Goal: Transaction & Acquisition: Purchase product/service

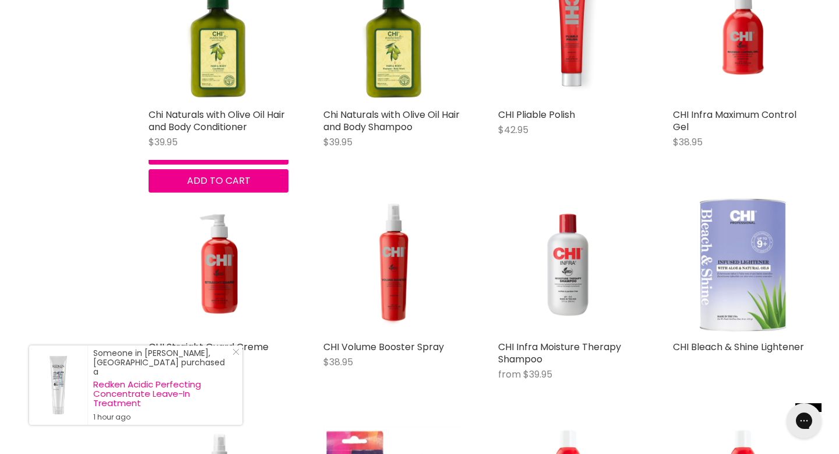
scroll to position [544, 0]
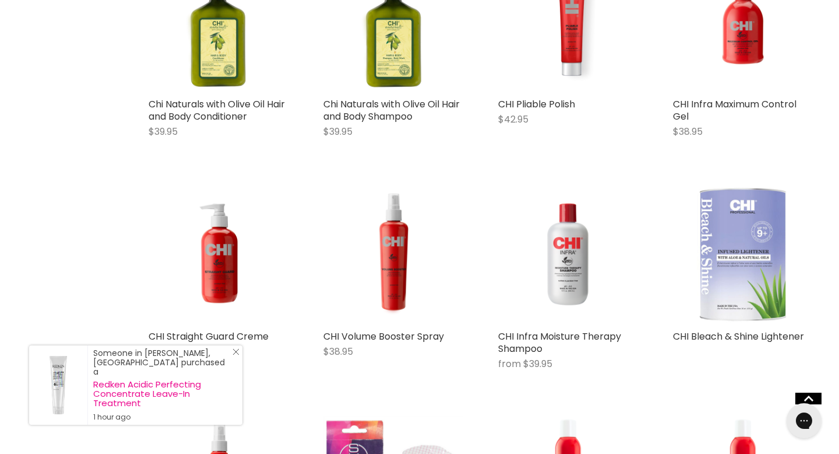
click at [236, 354] on line "Close Icon" at bounding box center [236, 352] width 6 height 6
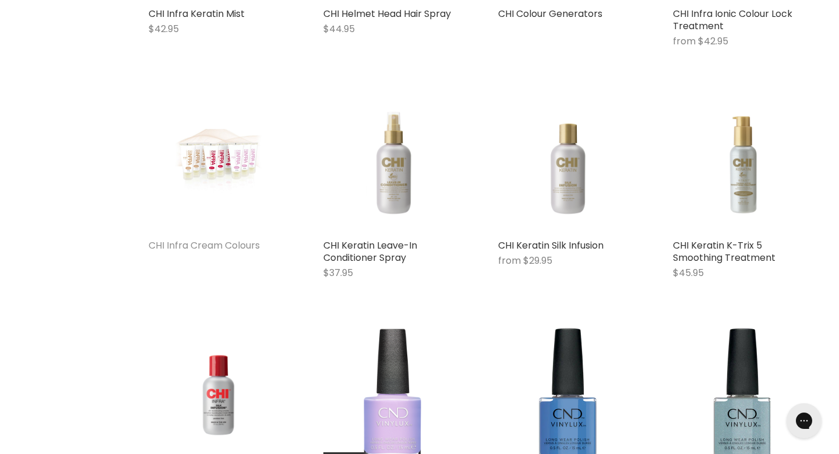
scroll to position [1573, 0]
click at [211, 239] on link "CHI Infra Cream Colours" at bounding box center [204, 245] width 111 height 13
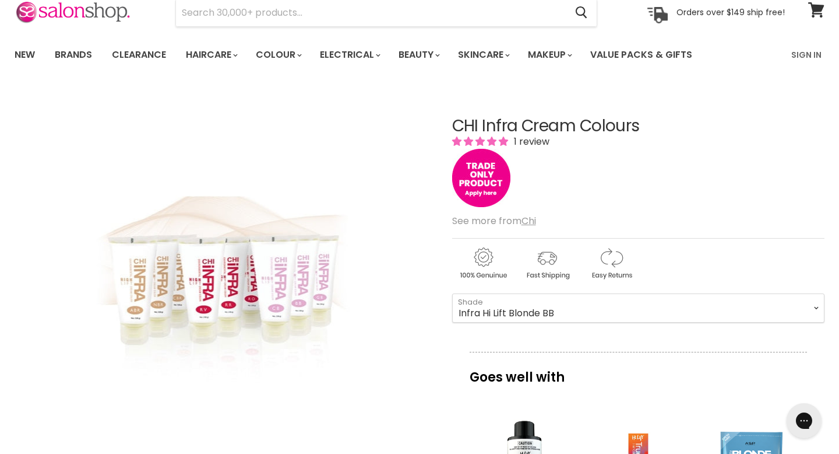
scroll to position [51, 0]
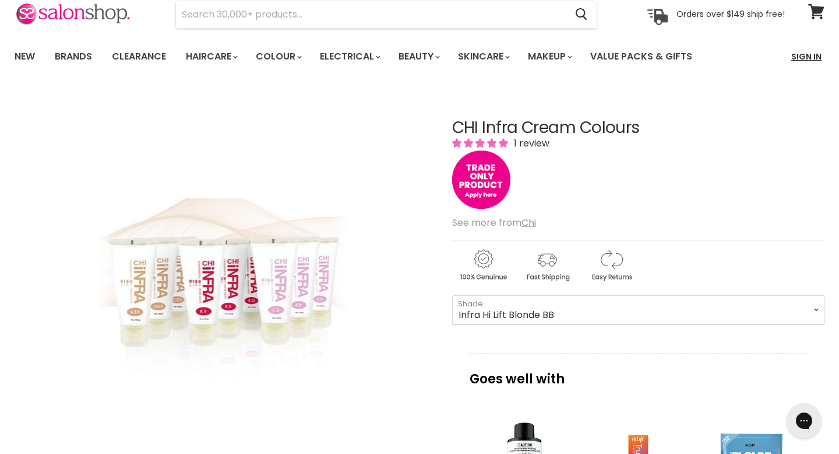
click at [800, 55] on link "Sign In" at bounding box center [807, 56] width 44 height 24
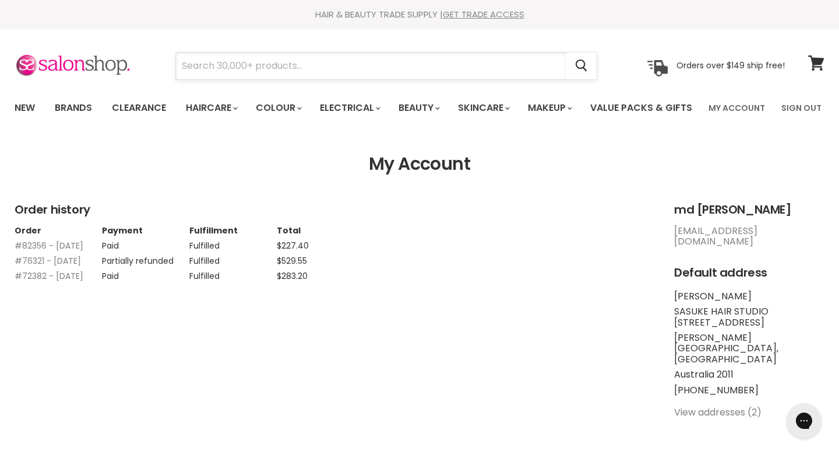
click at [372, 65] on input "Search" at bounding box center [371, 65] width 390 height 27
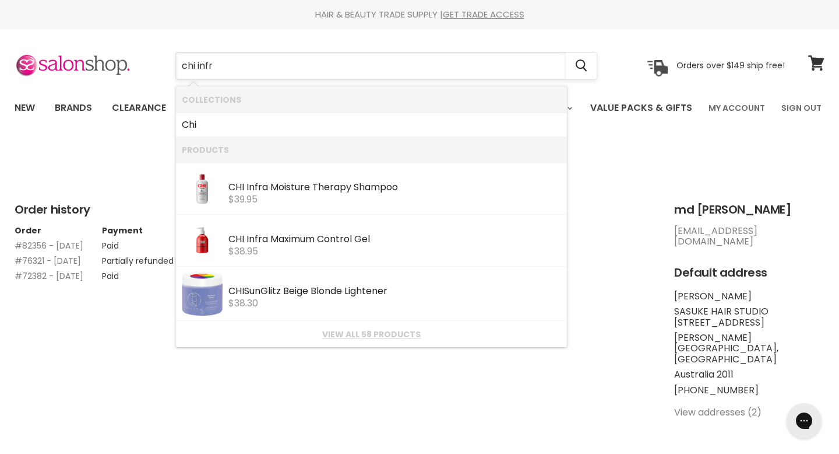
type input "chi infra"
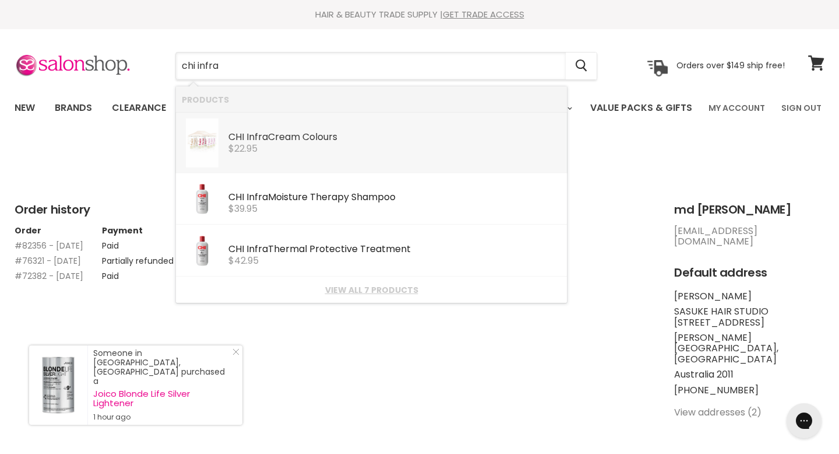
click at [366, 145] on div "$22.95" at bounding box center [395, 148] width 333 height 10
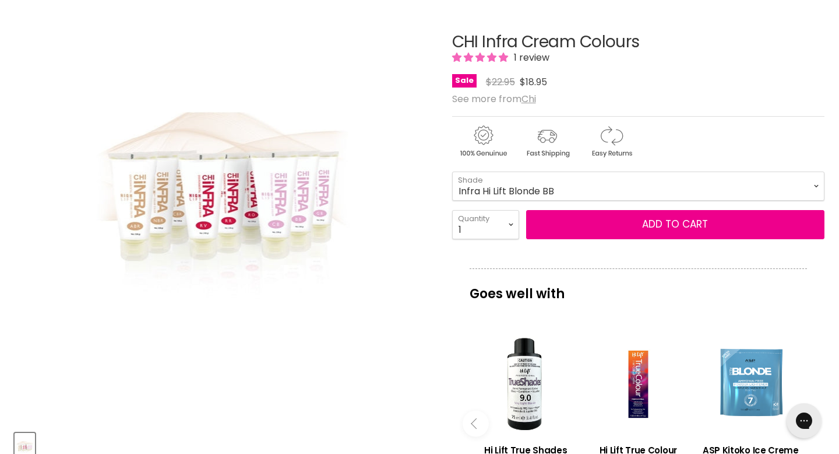
scroll to position [135, 0]
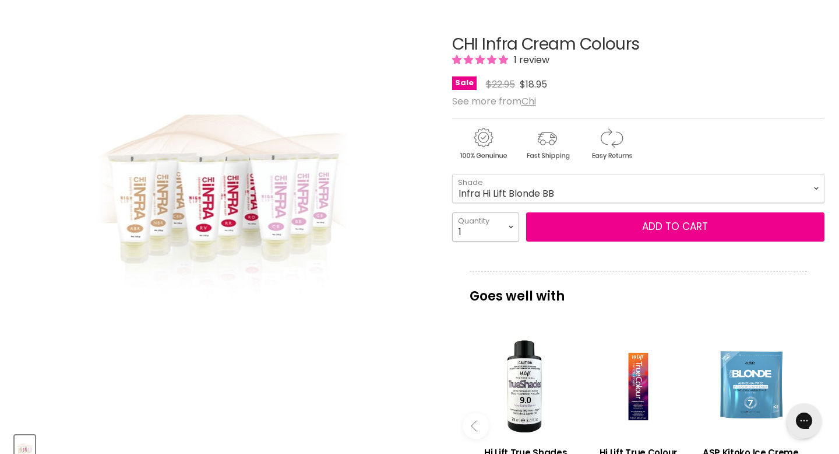
click at [509, 241] on select "1 2 3 4 5 6 7 8 9 10+" at bounding box center [485, 226] width 67 height 29
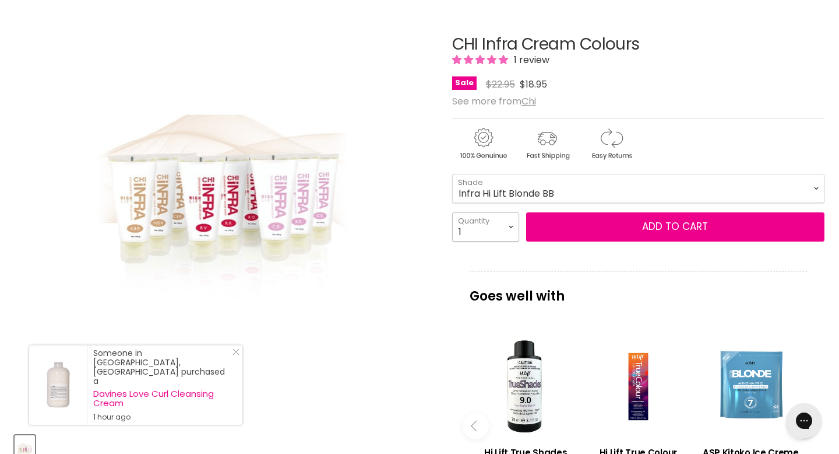
select select "10+"
click at [452, 241] on select "1 2 3 4 5 6 7 8 9 10+" at bounding box center [485, 226] width 67 height 29
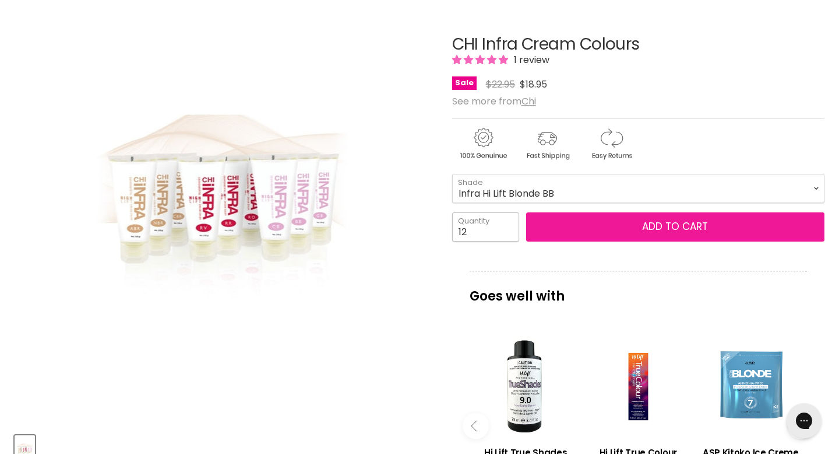
type input "12"
click at [607, 241] on button "Add to cart" at bounding box center [675, 226] width 298 height 29
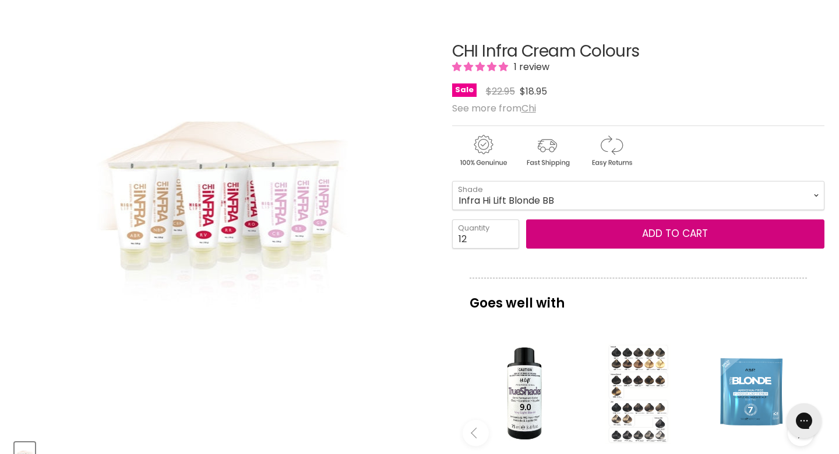
scroll to position [132, 0]
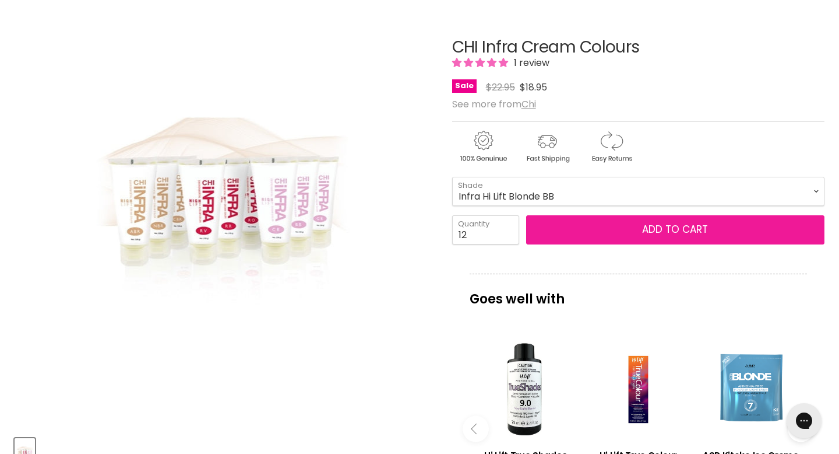
click at [637, 244] on button "Add to cart" at bounding box center [675, 229] width 298 height 29
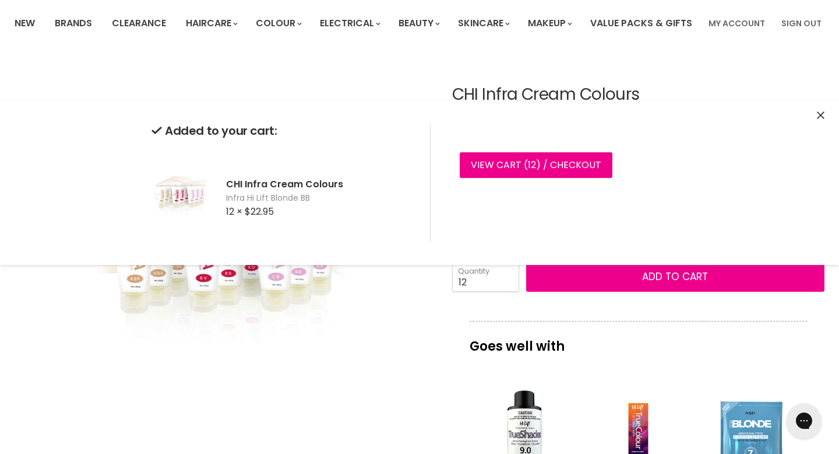
scroll to position [0, 0]
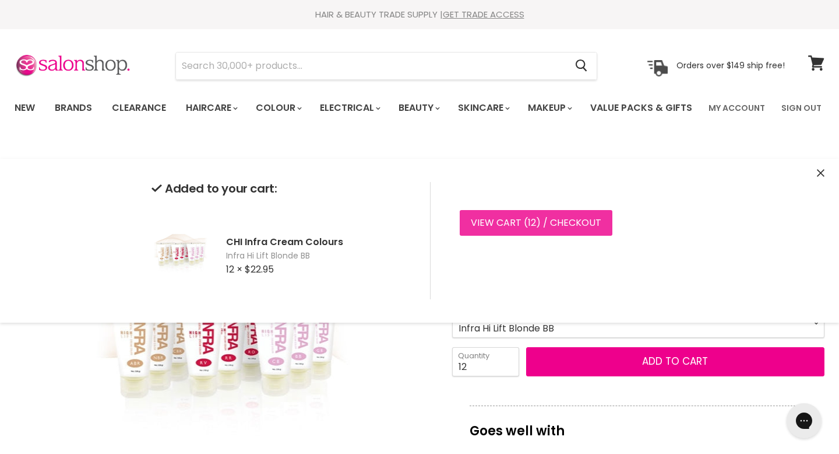
click at [528, 223] on span "12" at bounding box center [532, 222] width 8 height 13
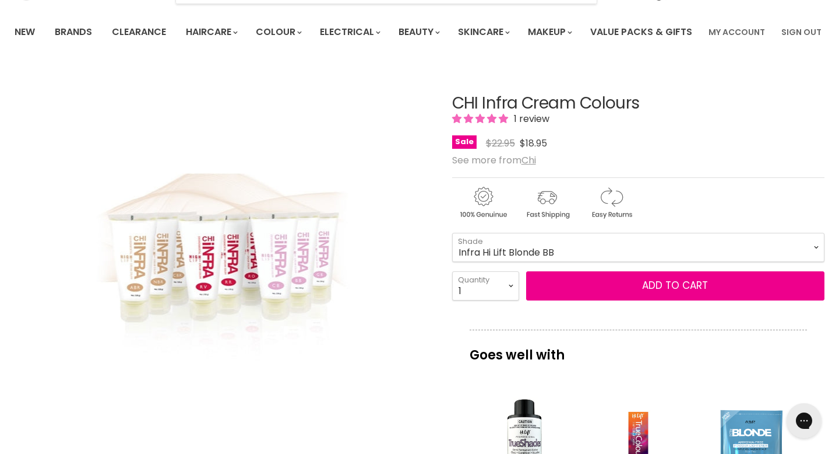
scroll to position [75, 0]
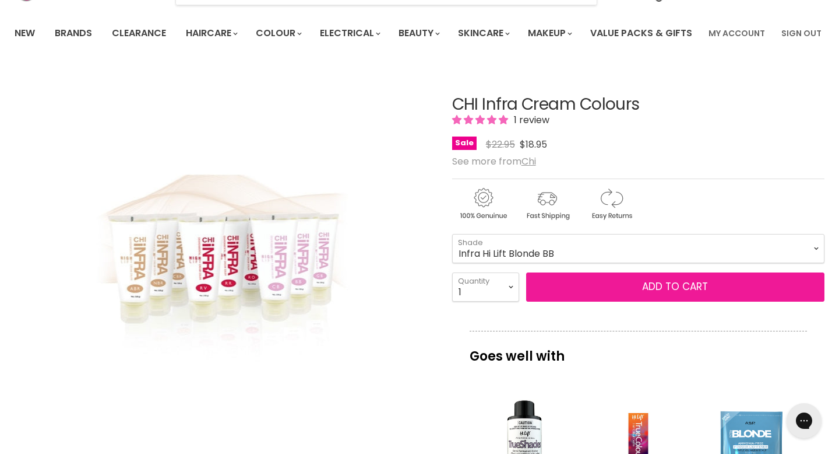
click at [663, 293] on span "Add to cart" at bounding box center [675, 286] width 66 height 14
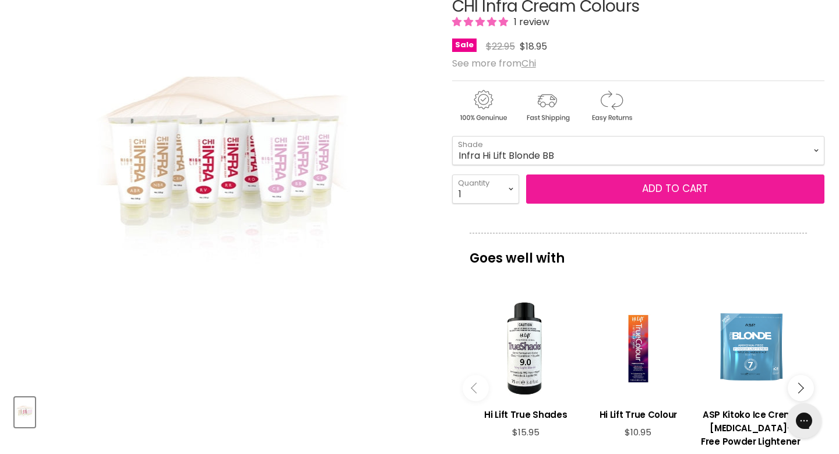
scroll to position [0, 0]
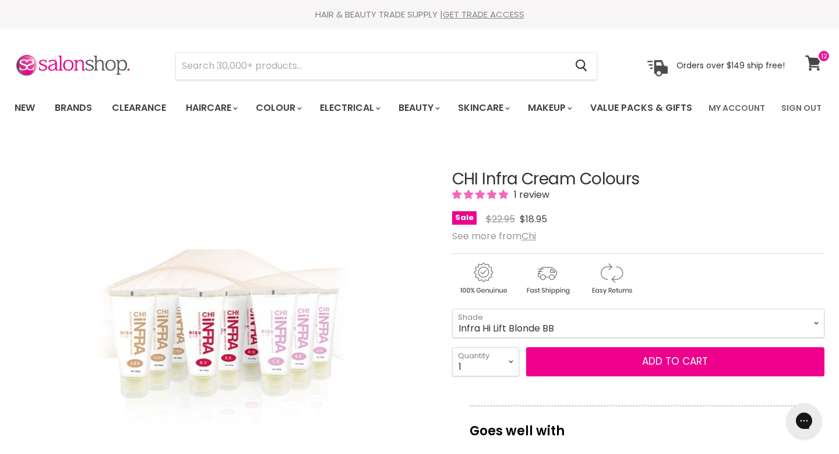
click at [821, 55] on span at bounding box center [824, 56] width 13 height 13
